Goal: Task Accomplishment & Management: Manage account settings

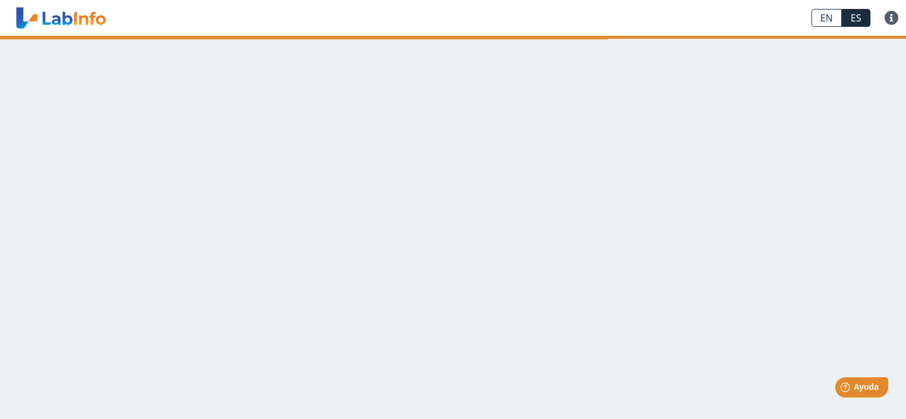
click at [51, 11] on link at bounding box center [61, 18] width 98 height 30
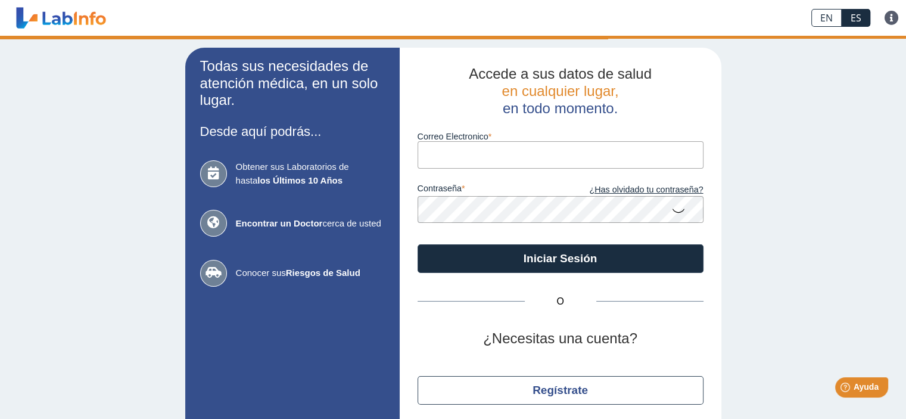
click at [436, 159] on input "Correo Electronico" at bounding box center [561, 154] width 286 height 27
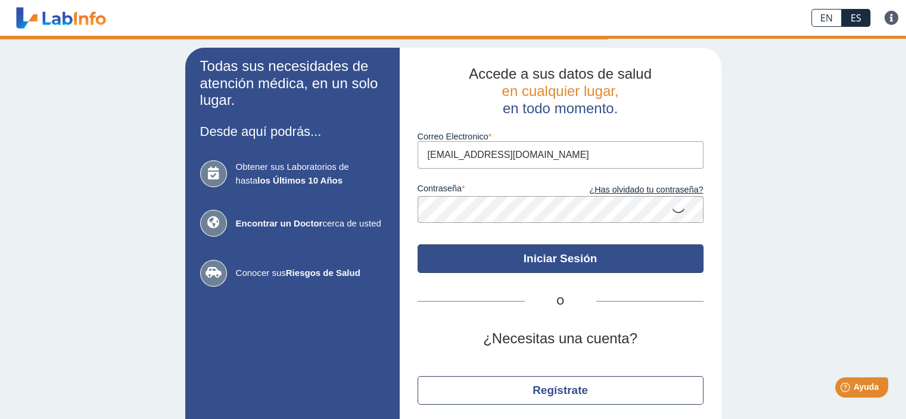
type input "[EMAIL_ADDRESS][DOMAIN_NAME]"
click at [557, 258] on button "Iniciar Sesión" at bounding box center [561, 258] width 286 height 29
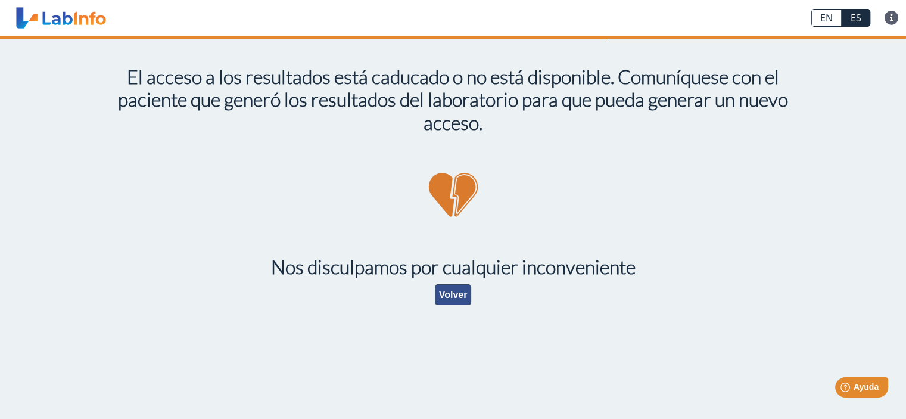
click at [458, 288] on button "Volver" at bounding box center [453, 294] width 37 height 21
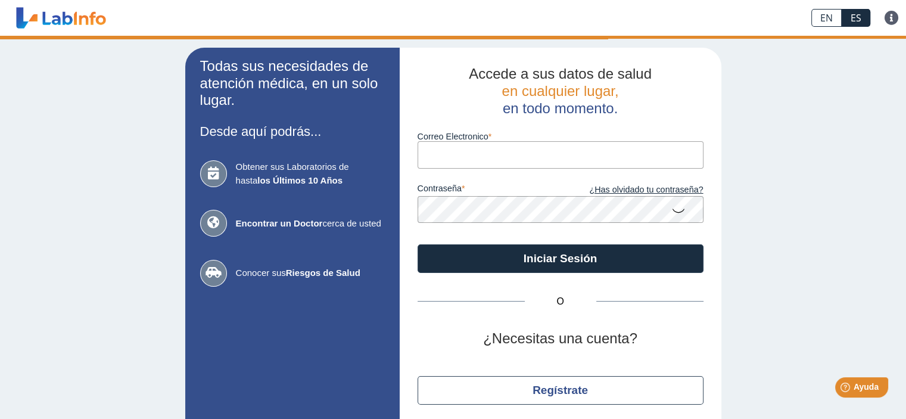
click at [430, 159] on input "Correo Electronico" at bounding box center [561, 154] width 286 height 27
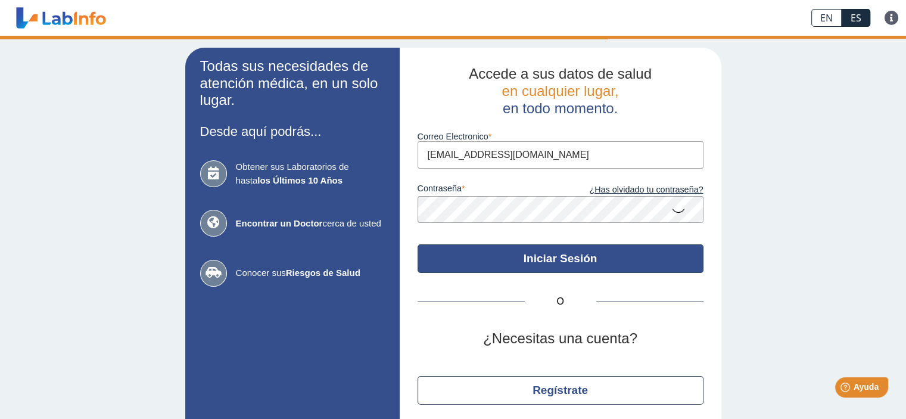
type input "wvazquez61@gmail.com"
click at [554, 259] on button "Iniciar Sesión" at bounding box center [561, 258] width 286 height 29
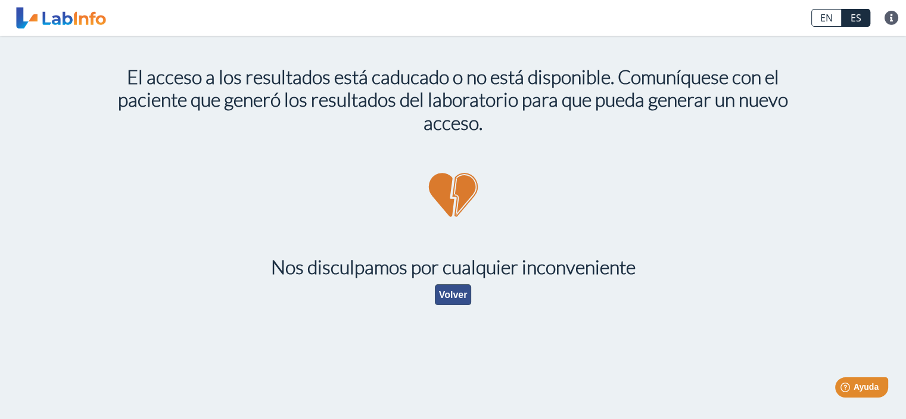
click at [444, 295] on button "Volver" at bounding box center [453, 294] width 37 height 21
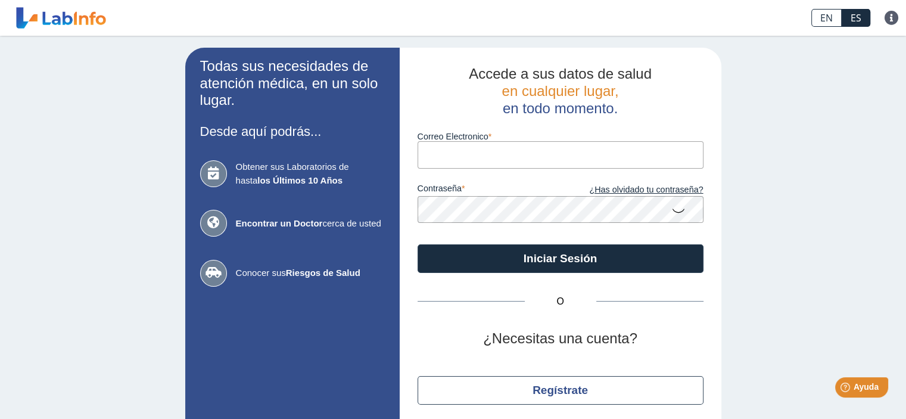
click at [431, 154] on input "Correo Electronico" at bounding box center [561, 154] width 286 height 27
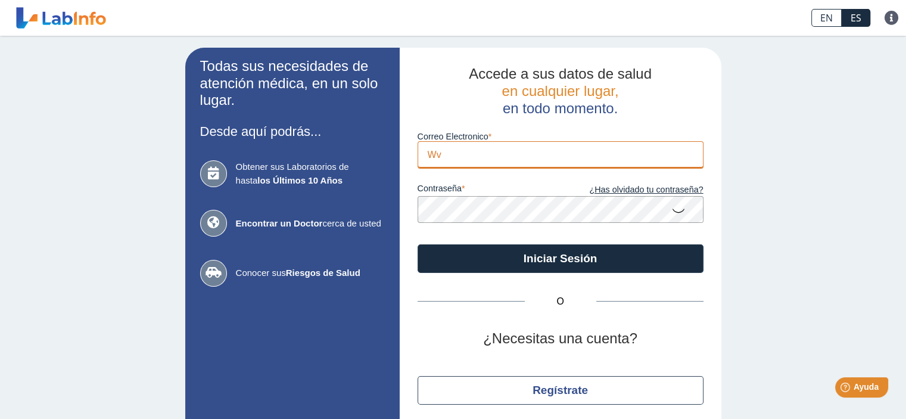
type input "W"
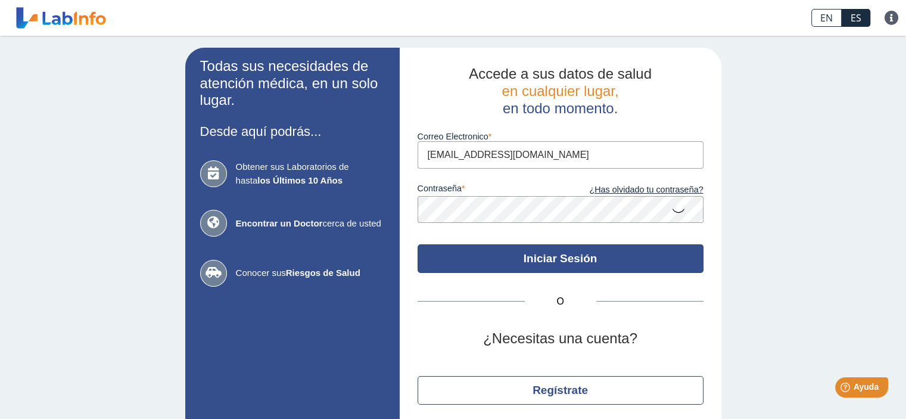
type input "wvazquez61@gmail.com"
click at [555, 257] on button "Iniciar Sesión" at bounding box center [561, 258] width 286 height 29
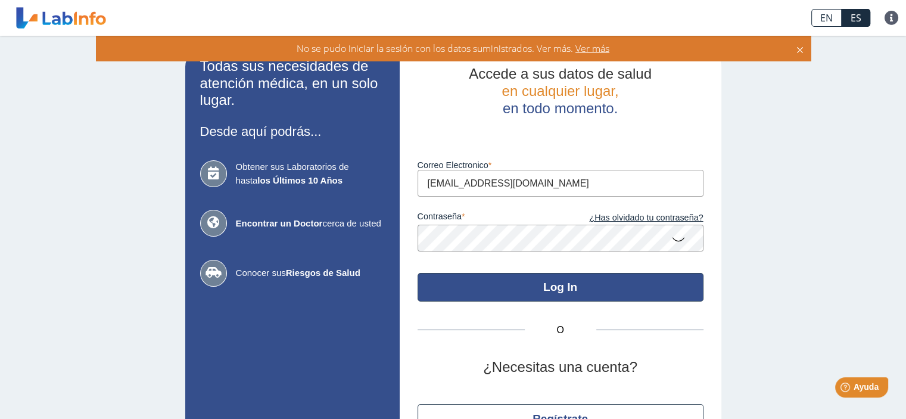
click at [566, 288] on button "Log In" at bounding box center [561, 287] width 286 height 29
click at [568, 287] on button "Log In" at bounding box center [561, 287] width 286 height 29
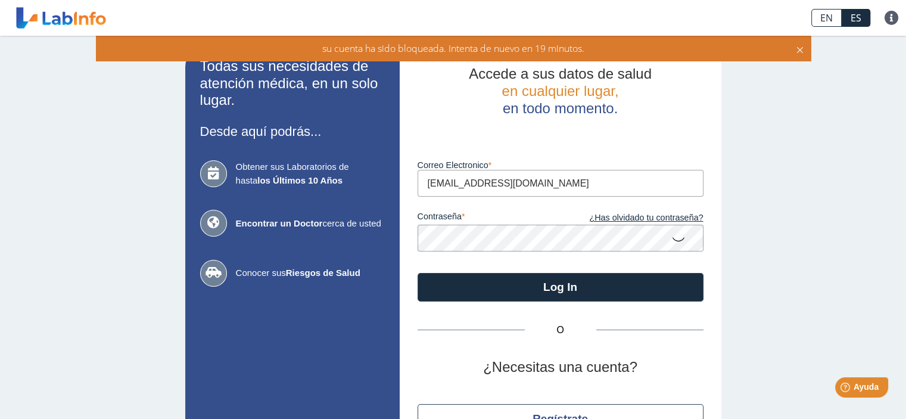
click at [673, 238] on icon at bounding box center [679, 238] width 14 height 23
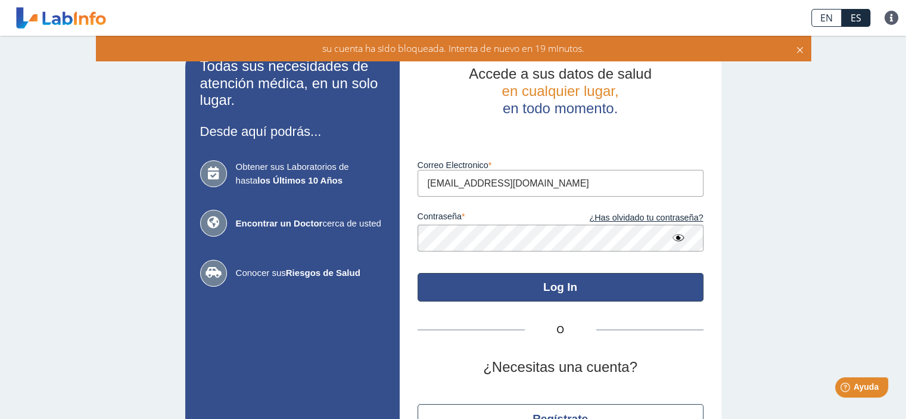
click at [558, 288] on button "Log In" at bounding box center [561, 287] width 286 height 29
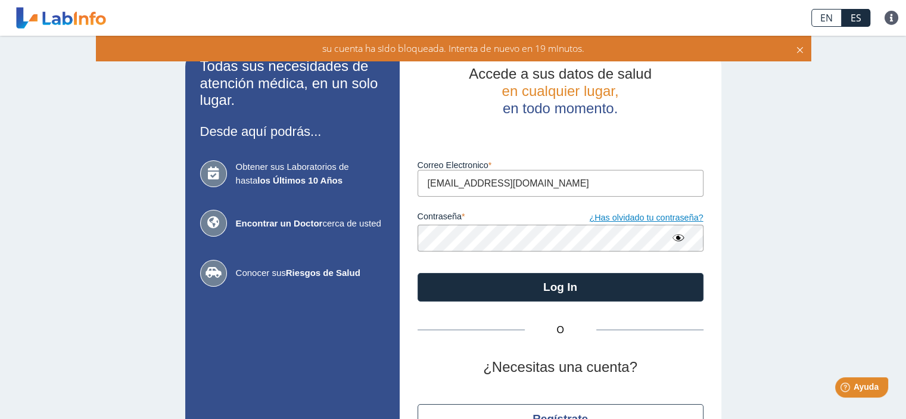
click at [644, 218] on link "¿Has olvidado tu contraseña?" at bounding box center [632, 218] width 143 height 13
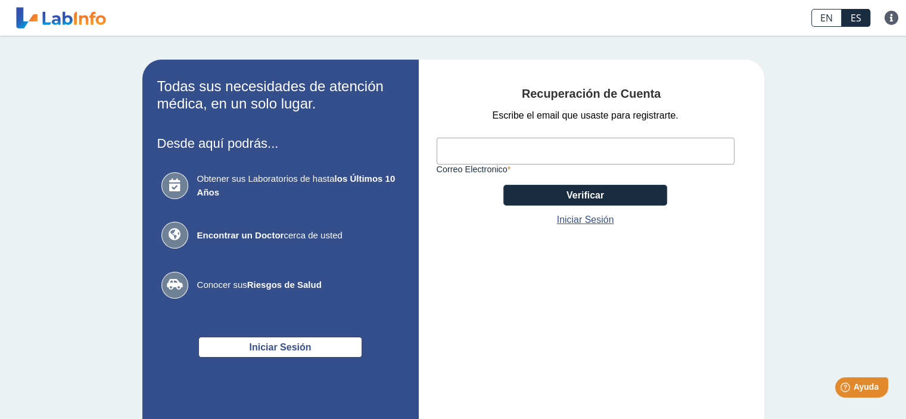
click at [476, 154] on input "Correo Electronico" at bounding box center [586, 151] width 298 height 27
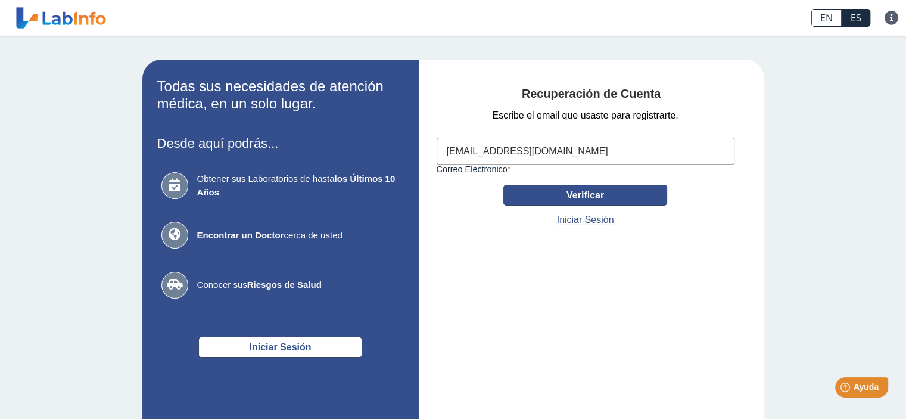
type input "[EMAIL_ADDRESS][DOMAIN_NAME]"
click at [575, 197] on button "Verificar" at bounding box center [586, 195] width 164 height 21
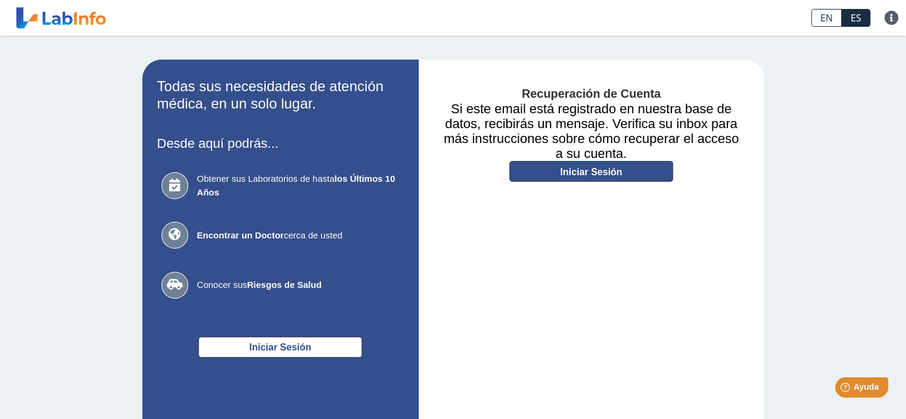
click at [589, 170] on link "Iniciar Sesión" at bounding box center [592, 171] width 164 height 21
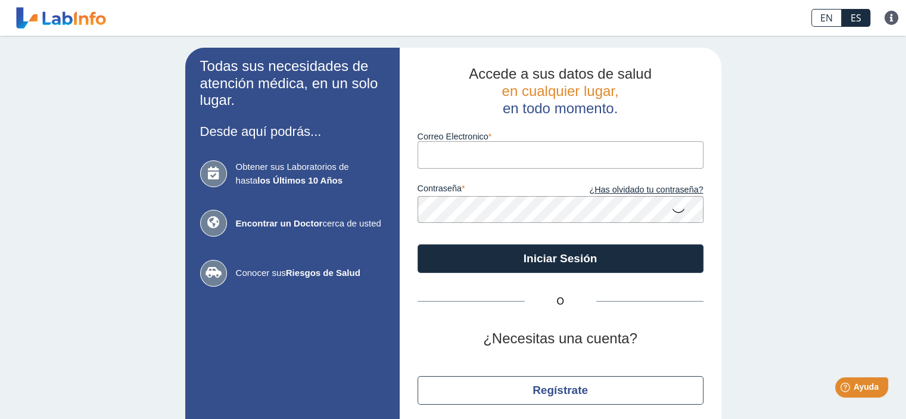
click at [673, 208] on icon at bounding box center [679, 209] width 14 height 23
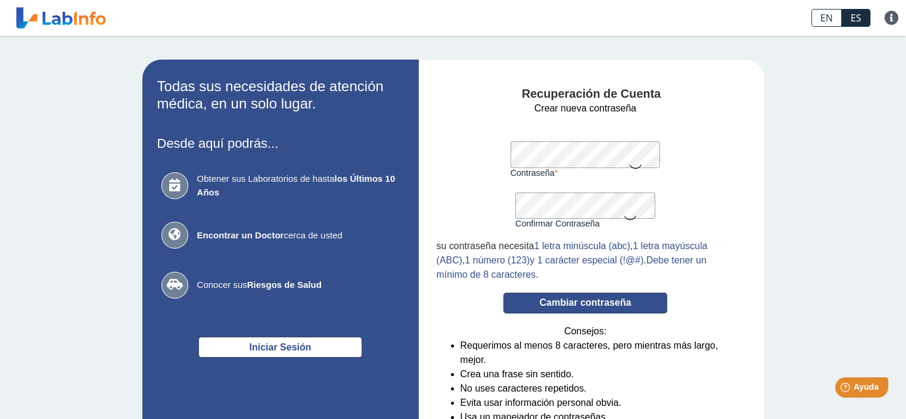
click at [584, 302] on button "Cambiar contraseña" at bounding box center [586, 303] width 164 height 21
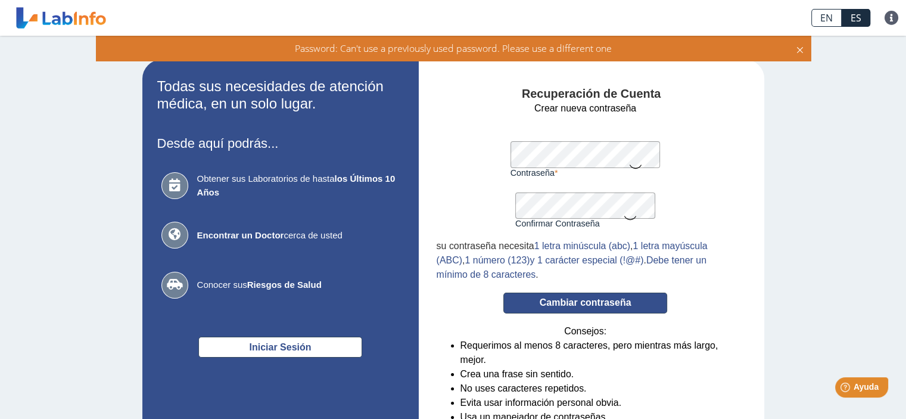
click at [584, 300] on button "Cambiar contraseña" at bounding box center [586, 303] width 164 height 21
click at [576, 301] on button "Cambiar contraseña" at bounding box center [586, 303] width 164 height 21
click at [573, 304] on button "Cambiar contraseña" at bounding box center [586, 303] width 164 height 21
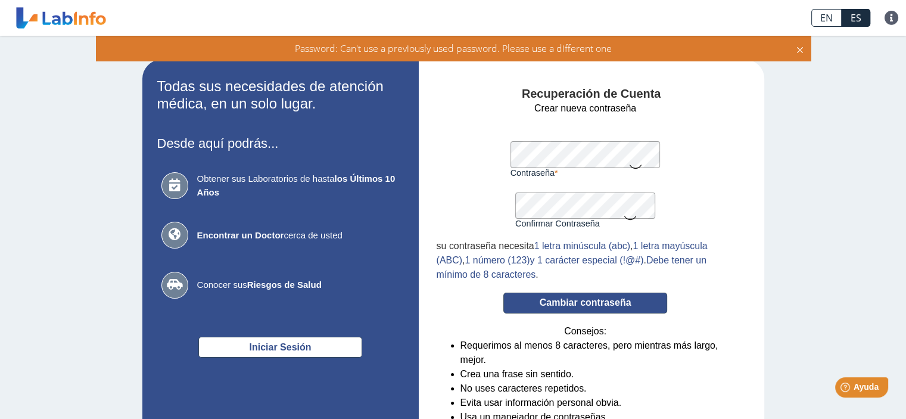
click at [573, 304] on button "Cambiar contraseña" at bounding box center [586, 303] width 164 height 21
click at [567, 302] on button "Cambiar contraseña" at bounding box center [586, 303] width 164 height 21
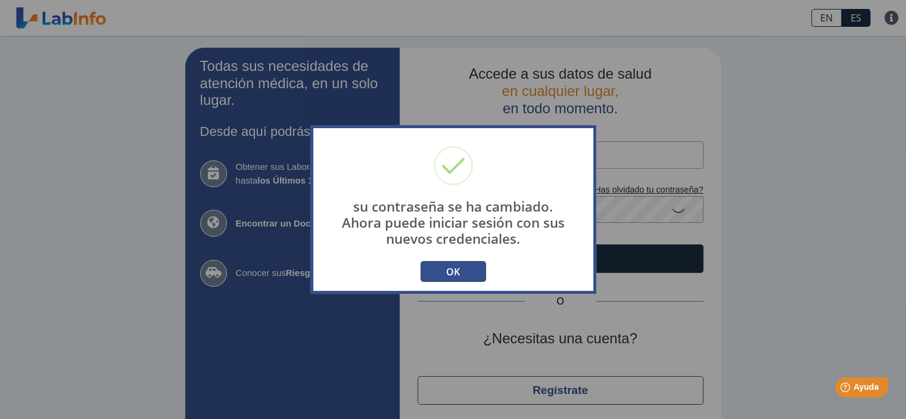
click at [451, 274] on button "OK" at bounding box center [454, 271] width 66 height 21
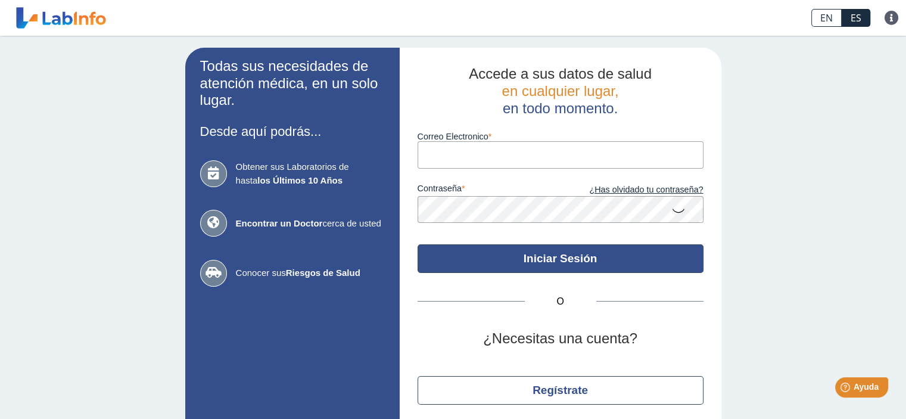
click at [554, 262] on button "Iniciar Sesión" at bounding box center [561, 258] width 286 height 29
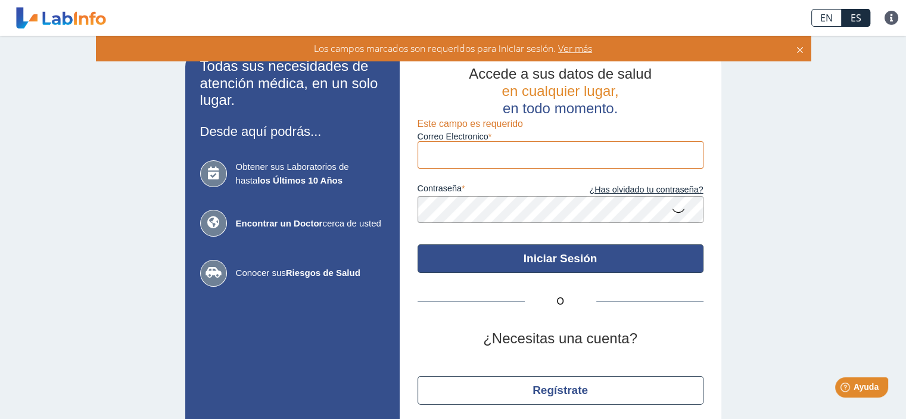
click at [554, 262] on button "Iniciar Sesión" at bounding box center [561, 258] width 286 height 29
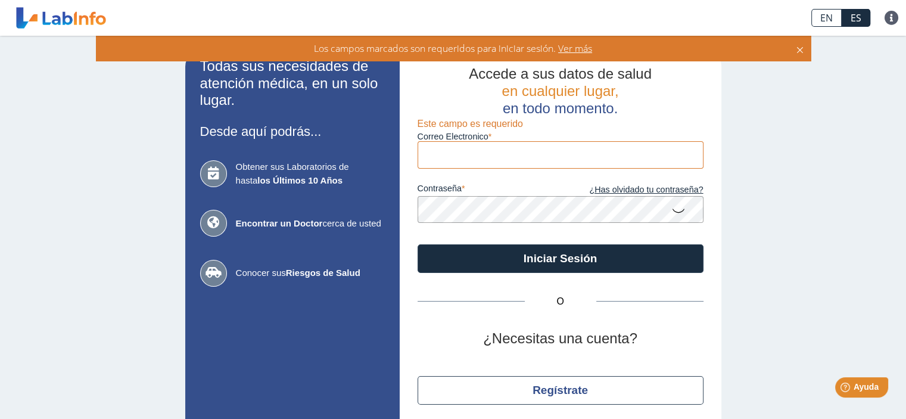
click at [675, 209] on icon at bounding box center [679, 209] width 14 height 23
click at [440, 154] on input "Correo Electronico" at bounding box center [561, 154] width 286 height 27
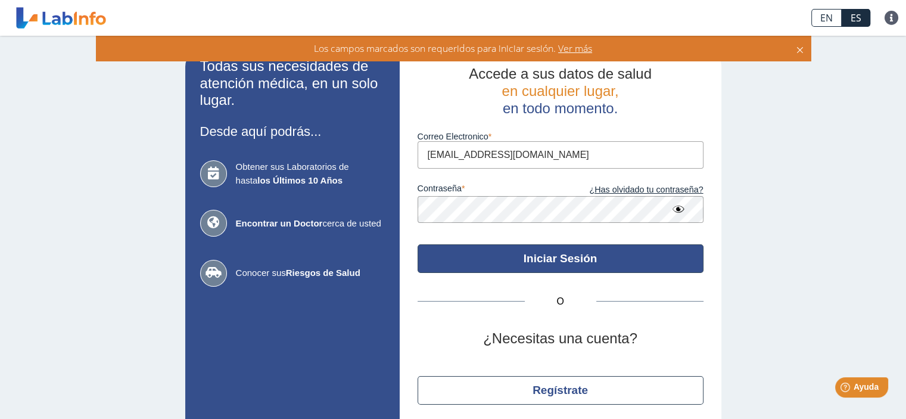
type input "[EMAIL_ADDRESS][DOMAIN_NAME]"
click at [546, 255] on button "Iniciar Sesión" at bounding box center [561, 258] width 286 height 29
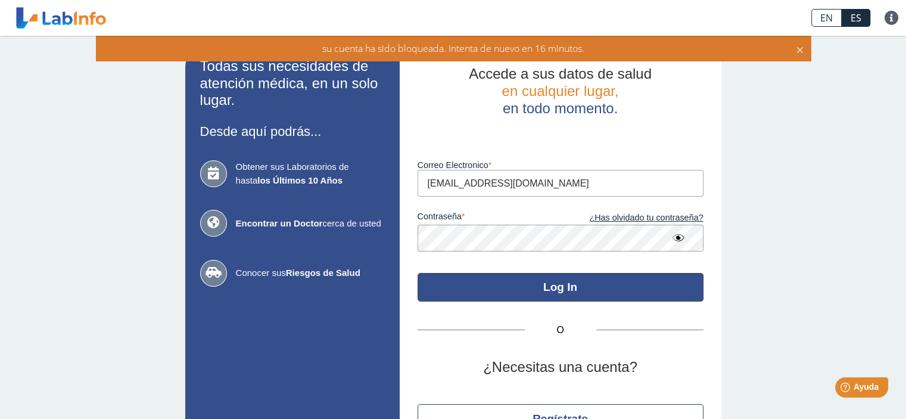
click at [557, 288] on button "Log In" at bounding box center [561, 287] width 286 height 29
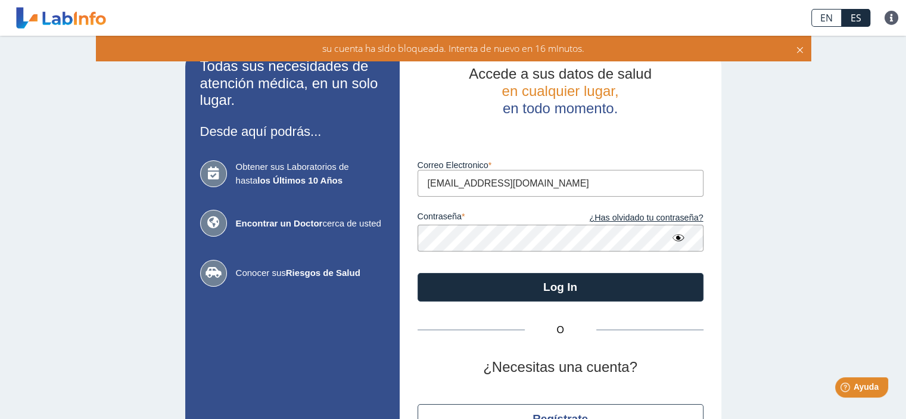
click at [799, 47] on icon at bounding box center [801, 48] width 10 height 13
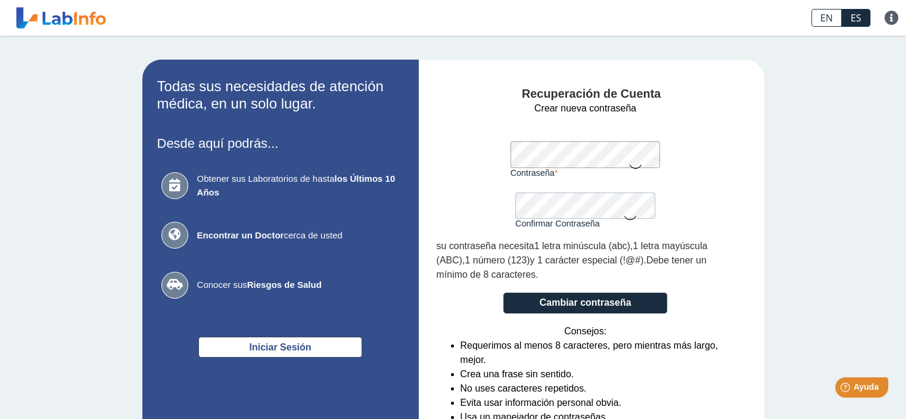
drag, startPoint x: 710, startPoint y: 162, endPoint x: 723, endPoint y: 162, distance: 12.5
click at [722, 162] on form "Crear nueva contraseña Contraseña Una contraseña válida es requerida Confirmar …" at bounding box center [586, 273] width 298 height 344
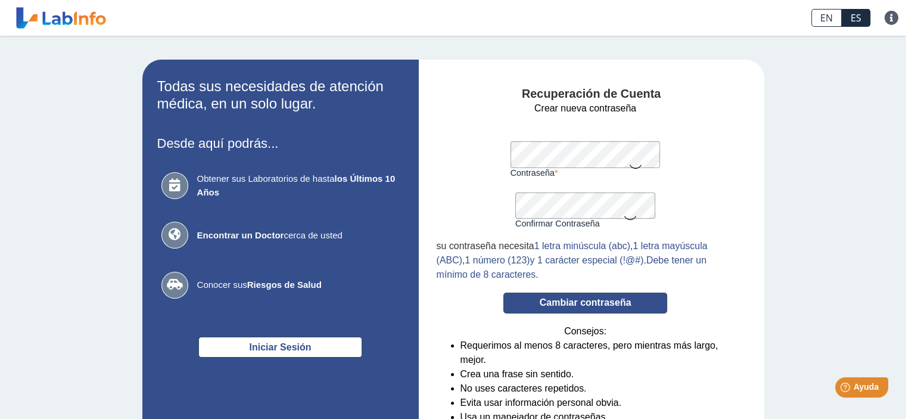
click at [563, 302] on button "Cambiar contraseña" at bounding box center [586, 303] width 164 height 21
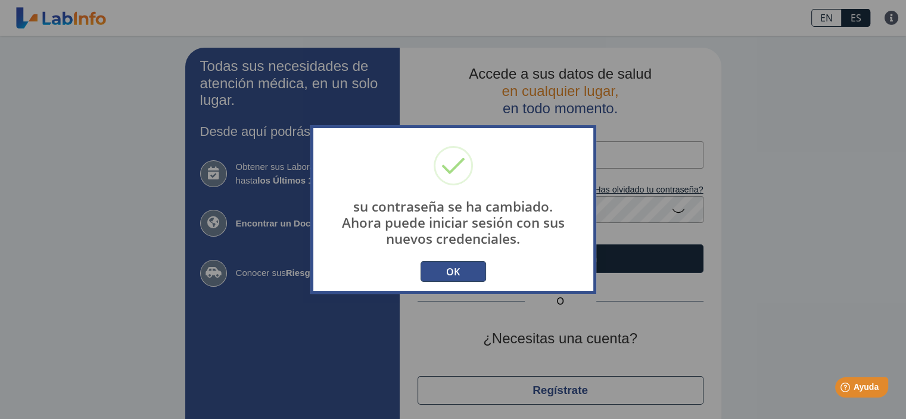
click at [444, 269] on button "OK" at bounding box center [454, 271] width 66 height 21
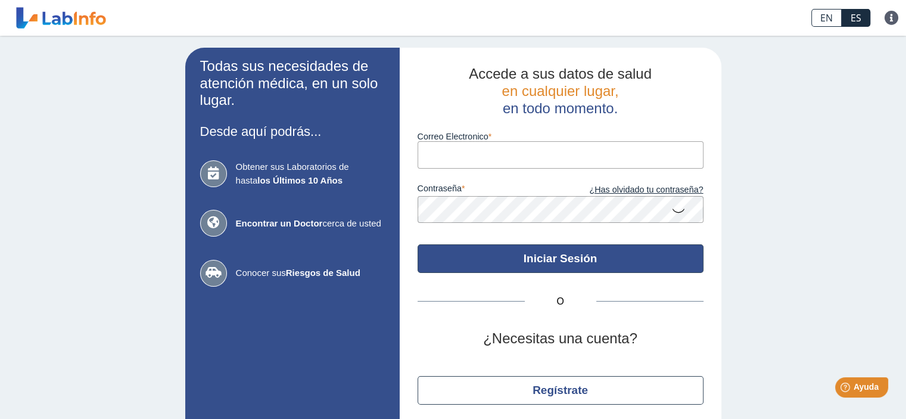
click at [565, 262] on button "Iniciar Sesión" at bounding box center [561, 258] width 286 height 29
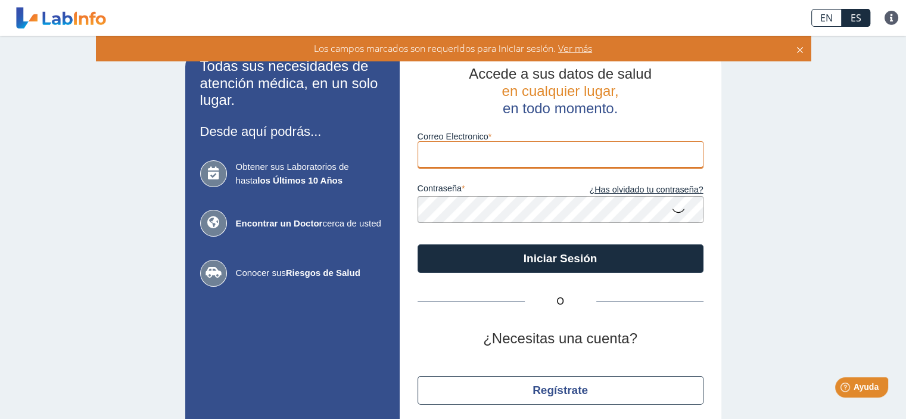
click at [426, 159] on input "Correo Electronico" at bounding box center [561, 154] width 286 height 27
click at [449, 158] on input "Correo Electronico" at bounding box center [561, 154] width 286 height 27
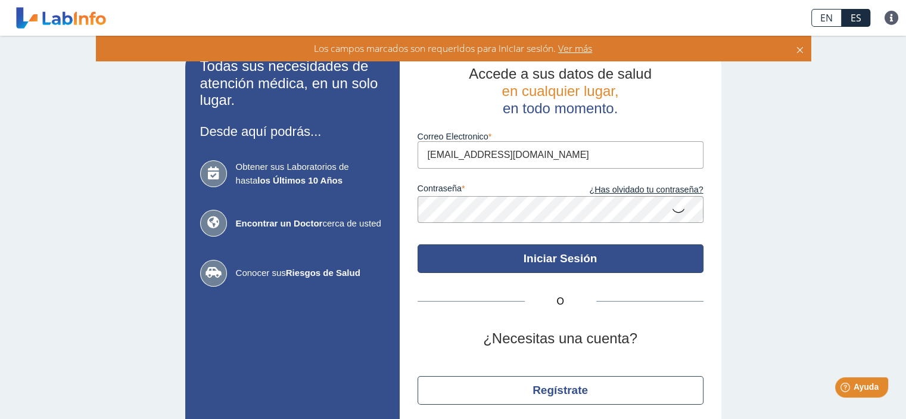
type input "[EMAIL_ADDRESS][DOMAIN_NAME]"
click at [557, 258] on button "Iniciar Sesión" at bounding box center [561, 258] width 286 height 29
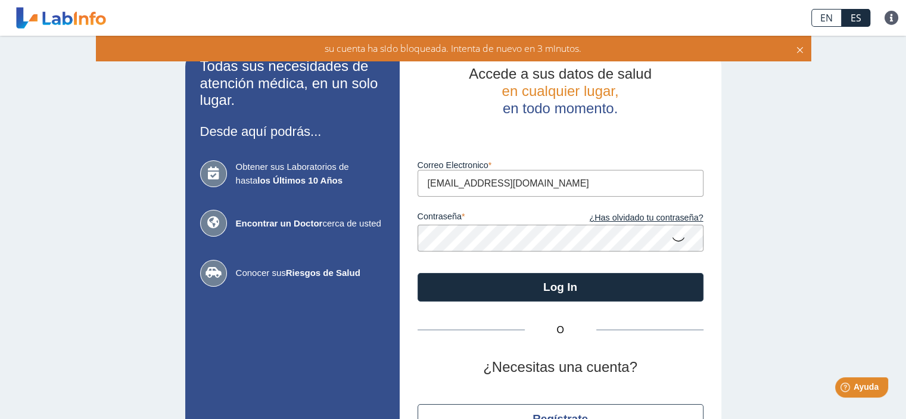
click at [675, 237] on icon at bounding box center [679, 238] width 14 height 23
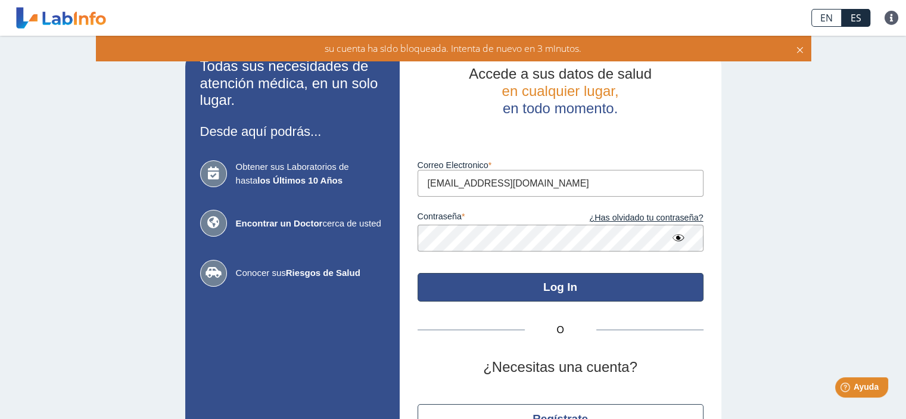
click at [559, 284] on button "Log In" at bounding box center [561, 287] width 286 height 29
